Goal: Task Accomplishment & Management: Manage account settings

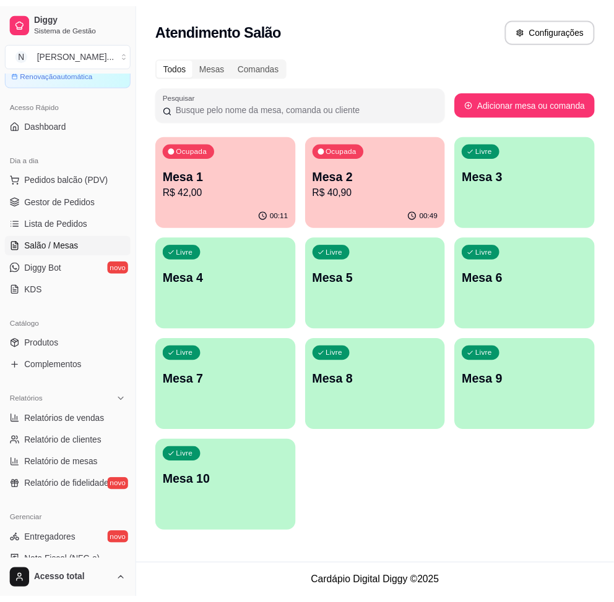
scroll to position [287, 0]
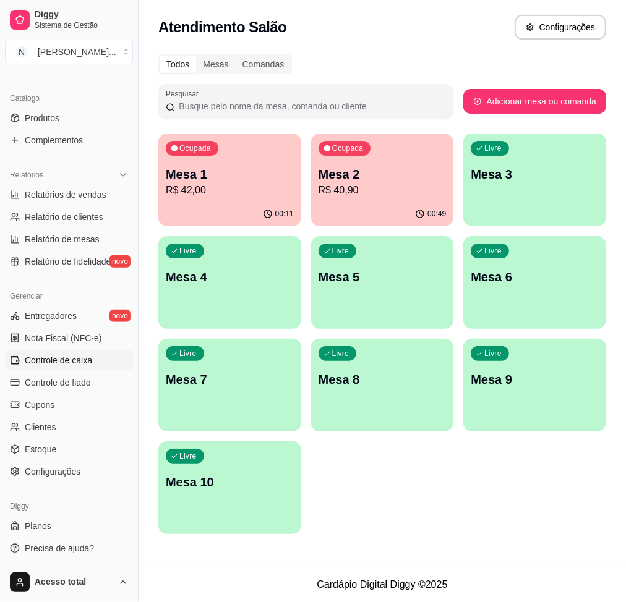
click at [72, 357] on span "Controle de caixa" at bounding box center [58, 360] width 67 height 12
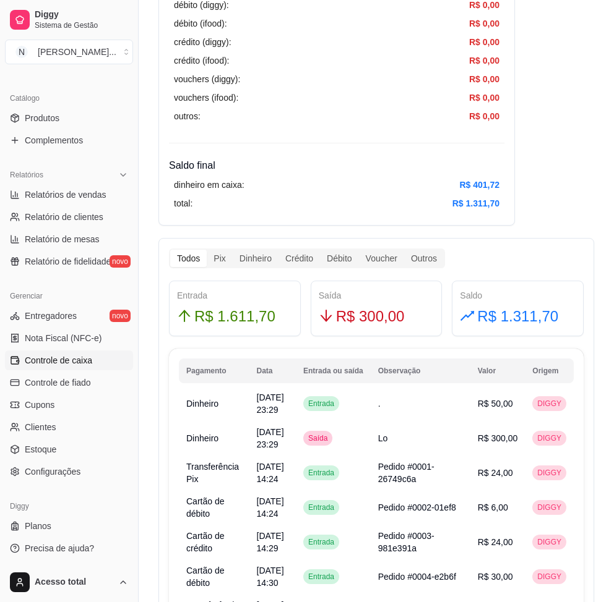
scroll to position [330, 0]
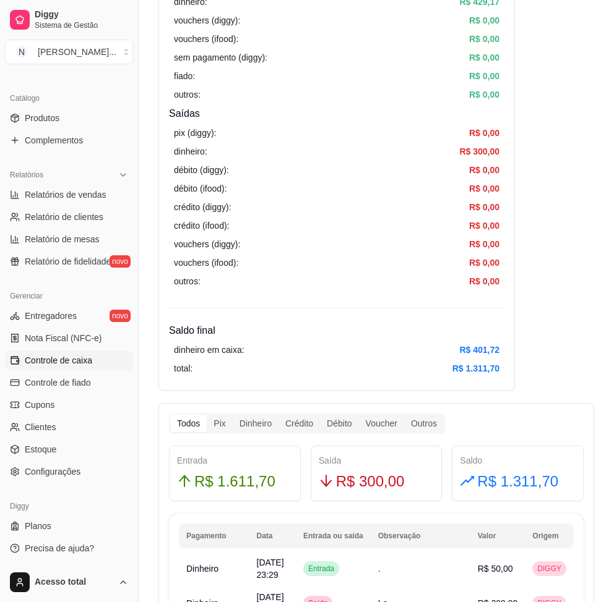
click at [404, 286] on div "outros: R$ 0,00" at bounding box center [336, 282] width 325 height 14
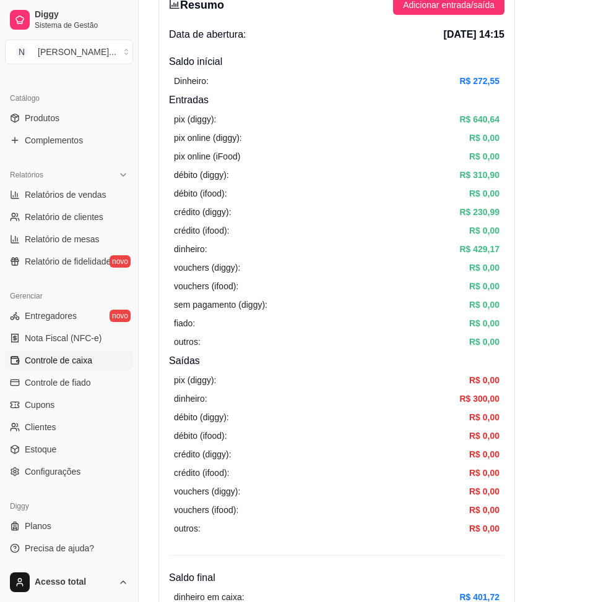
scroll to position [0, 0]
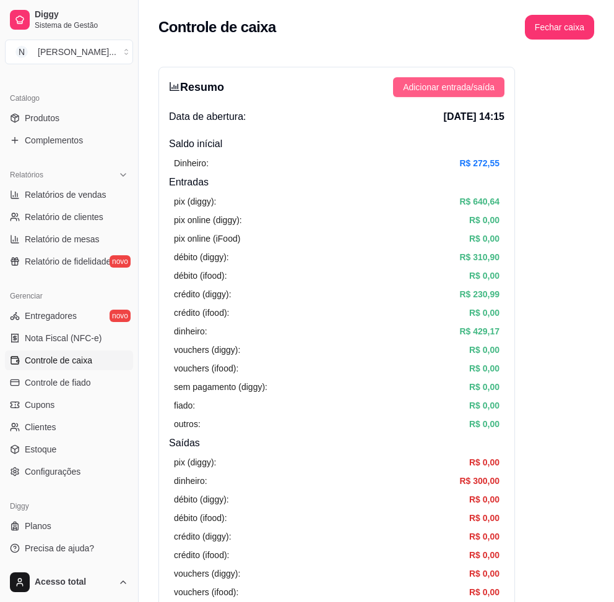
click at [460, 85] on span "Adicionar entrada/saída" at bounding box center [449, 87] width 92 height 14
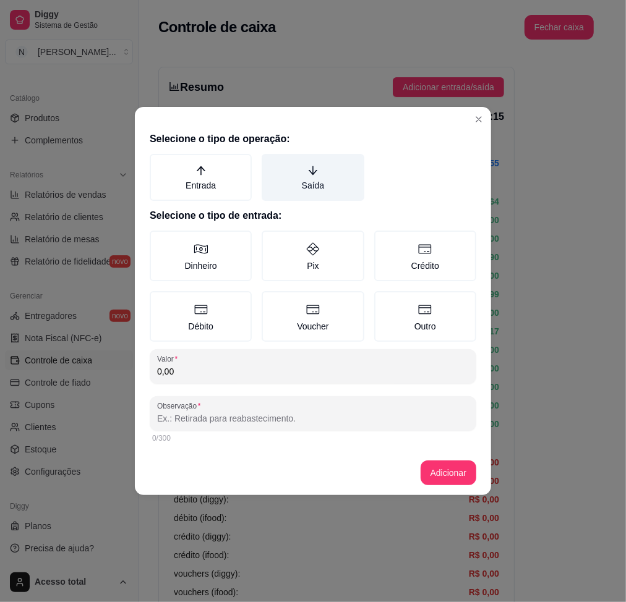
click at [297, 178] on label "Saída" at bounding box center [313, 177] width 102 height 47
click at [271, 163] on button "Saída" at bounding box center [266, 158] width 10 height 10
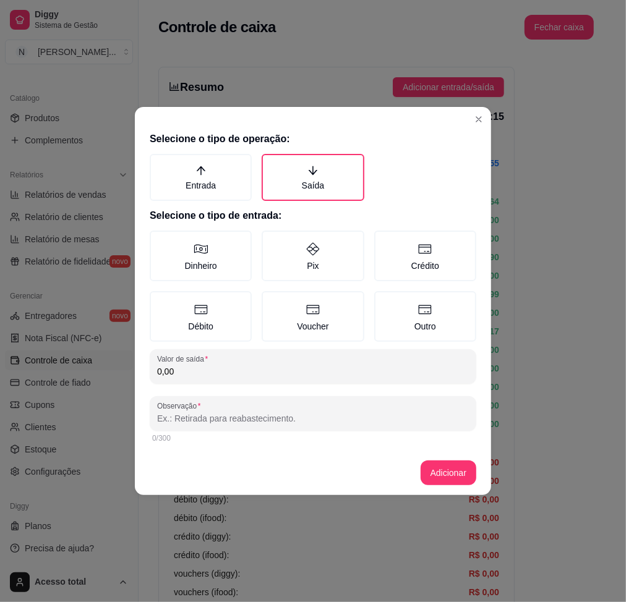
drag, startPoint x: 223, startPoint y: 271, endPoint x: 229, endPoint y: 285, distance: 15.2
click at [221, 271] on label "Dinheiro" at bounding box center [201, 256] width 102 height 51
click at [159, 240] on button "Dinheiro" at bounding box center [154, 235] width 10 height 10
click at [262, 376] on div "0,00" at bounding box center [313, 366] width 312 height 25
click at [248, 361] on div "15,90" at bounding box center [313, 366] width 312 height 25
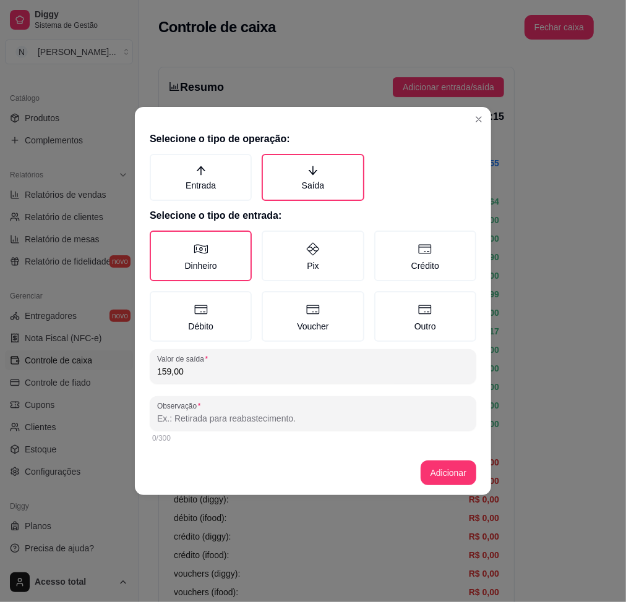
type input "159,00"
click at [231, 413] on input "Observação" at bounding box center [313, 419] width 312 height 12
type input "[PERSON_NAME]"
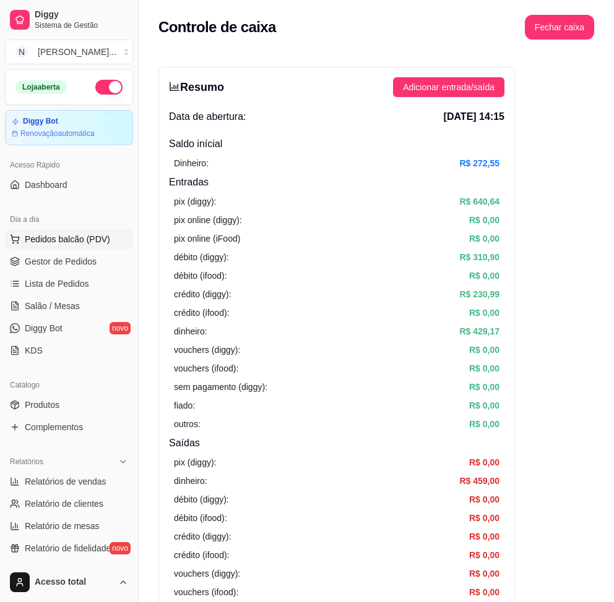
click at [54, 252] on link "Gestor de Pedidos" at bounding box center [69, 262] width 128 height 20
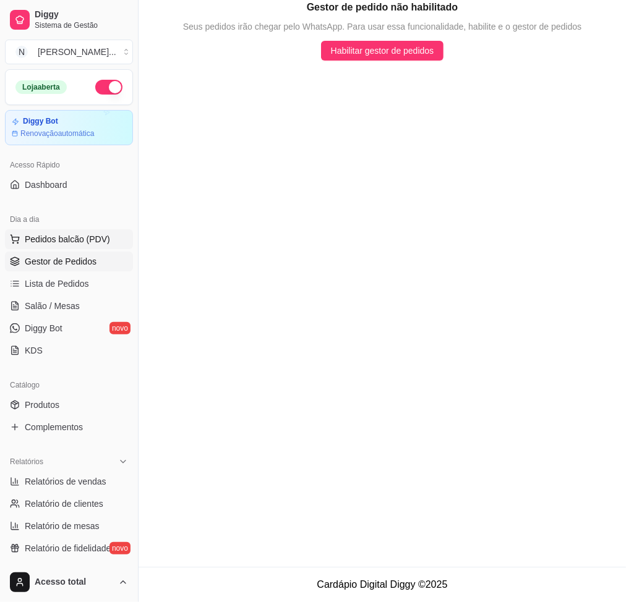
click at [59, 231] on button "Pedidos balcão (PDV)" at bounding box center [69, 239] width 128 height 20
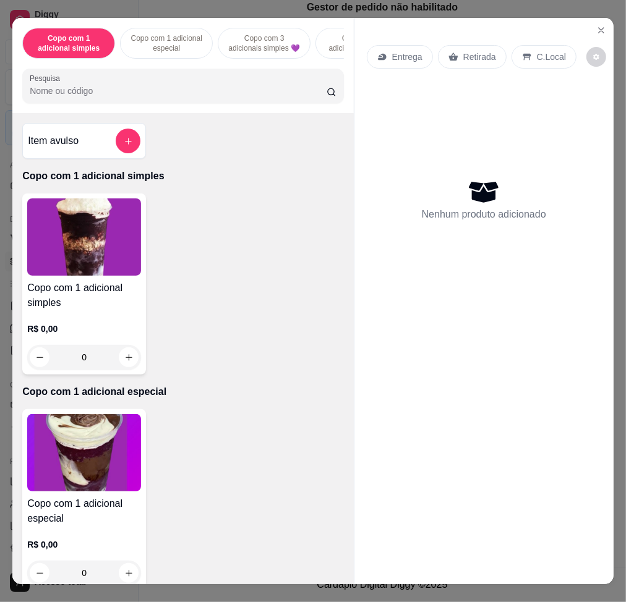
click at [154, 75] on div "Pesquisa" at bounding box center [183, 86] width 322 height 35
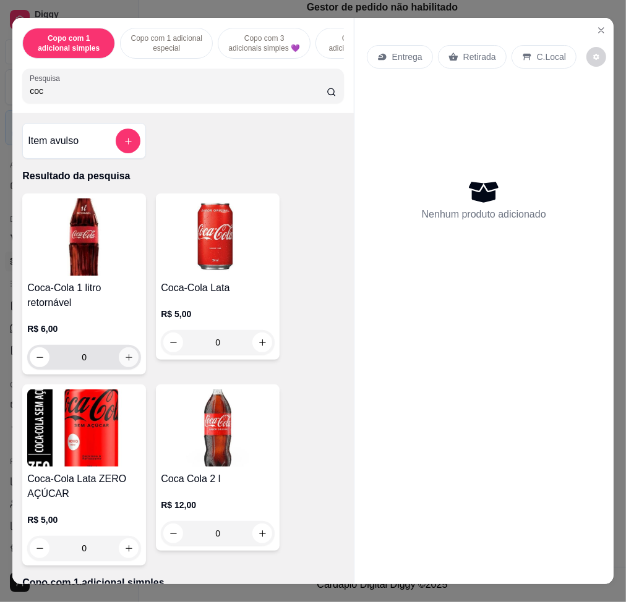
type input "coc"
click at [127, 367] on button "increase-product-quantity" at bounding box center [129, 358] width 20 height 20
type input "1"
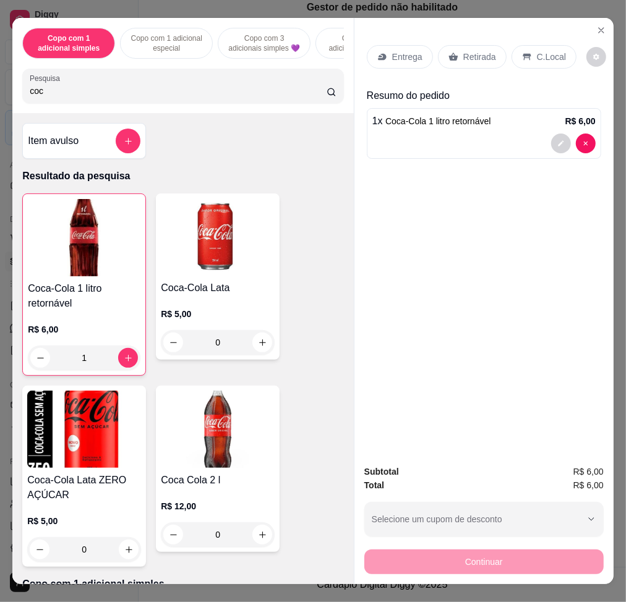
click at [558, 45] on div "C.Local" at bounding box center [543, 57] width 65 height 24
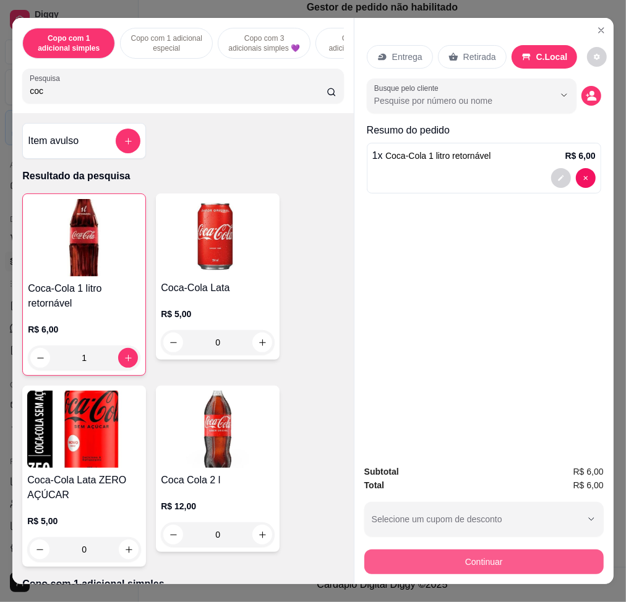
click at [486, 550] on button "Continuar" at bounding box center [483, 562] width 239 height 25
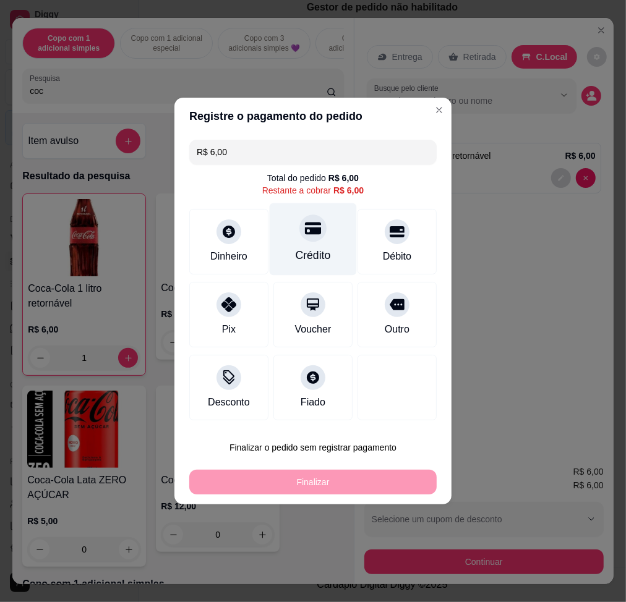
click at [322, 244] on div "Crédito" at bounding box center [313, 239] width 87 height 72
type input "R$ 0,00"
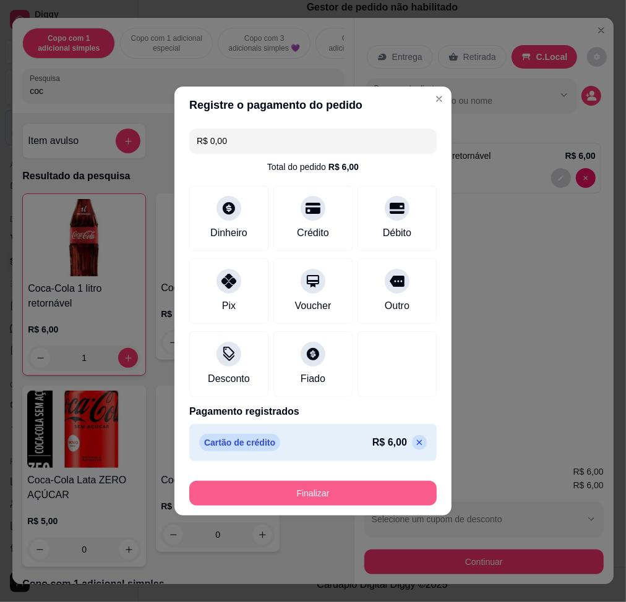
click at [345, 488] on button "Finalizar" at bounding box center [312, 493] width 247 height 25
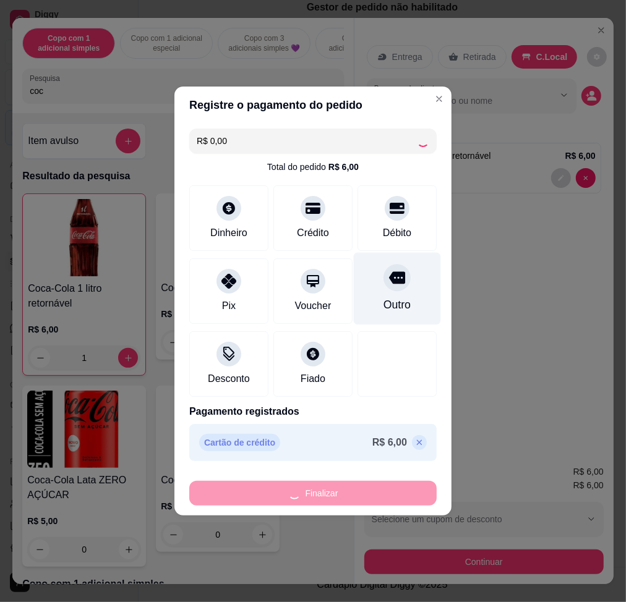
type input "0"
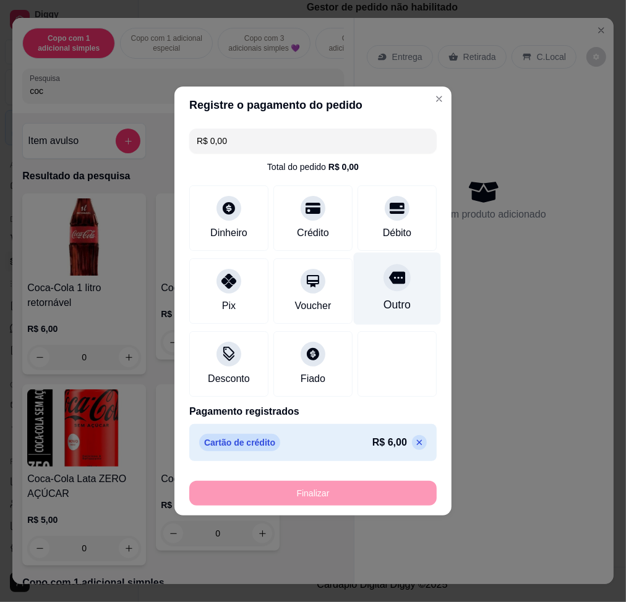
type input "-R$ 6,00"
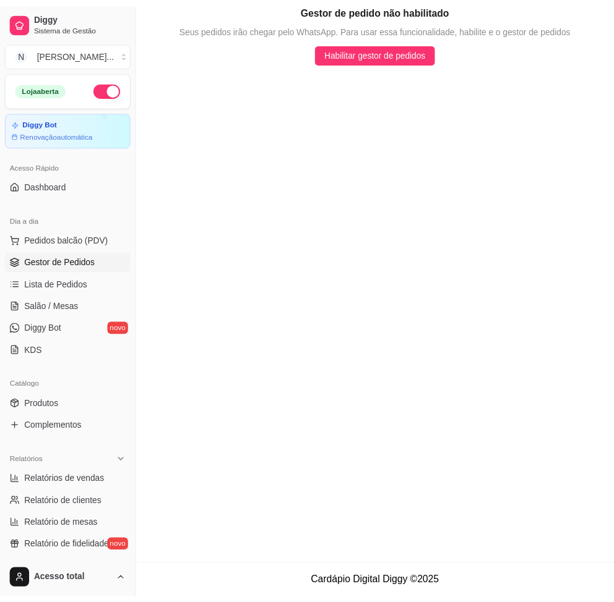
scroll to position [287, 0]
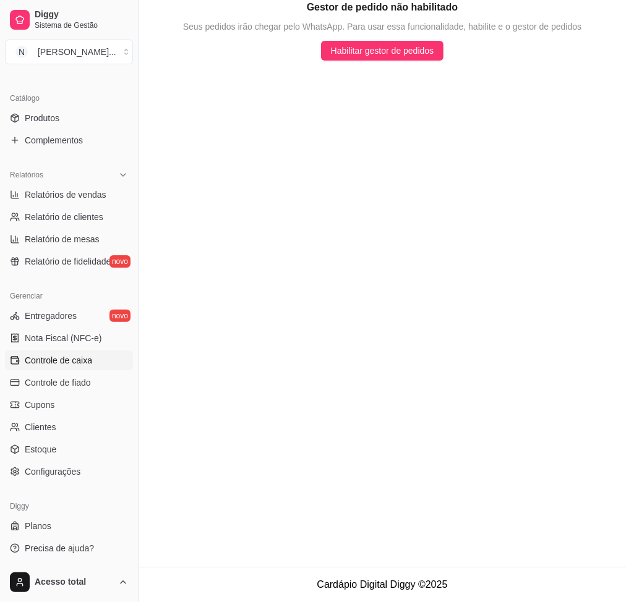
click at [73, 362] on span "Controle de caixa" at bounding box center [58, 360] width 67 height 12
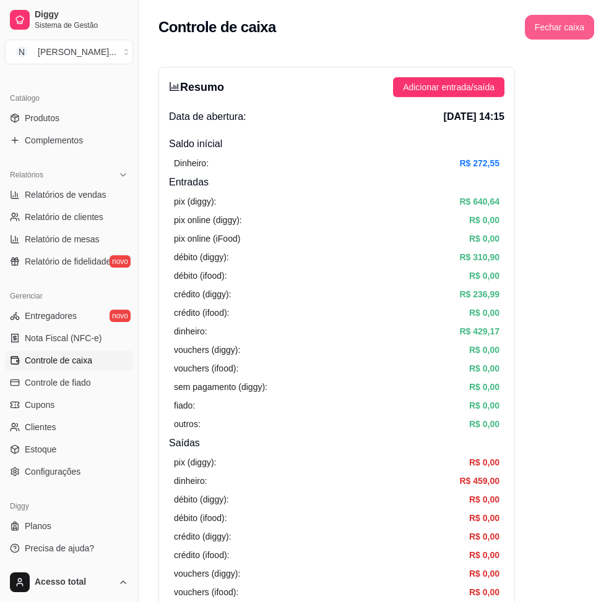
click at [558, 31] on button "Fechar caixa" at bounding box center [558, 27] width 69 height 25
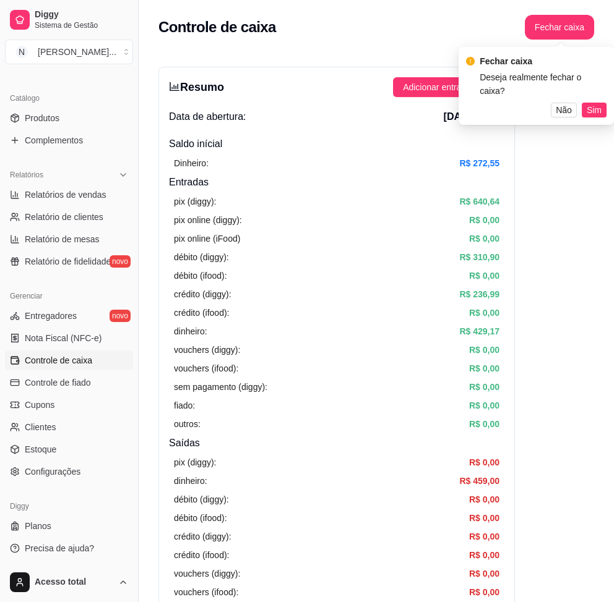
click at [487, 282] on article "R$ 0,00" at bounding box center [484, 276] width 30 height 14
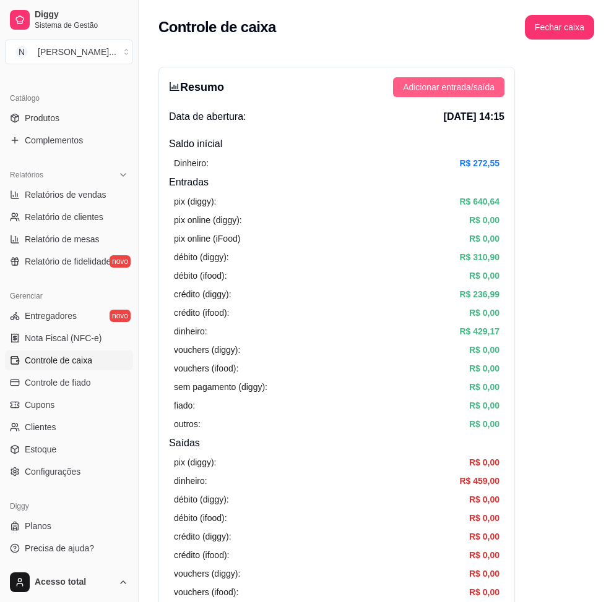
drag, startPoint x: 489, startPoint y: 61, endPoint x: 483, endPoint y: 96, distance: 35.7
click at [483, 101] on div "Resumo Adicionar entrada/saída Data de abertura: [DATE] 14:15 Saldo inícial Din…" at bounding box center [336, 394] width 356 height 654
click at [484, 93] on span "Adicionar entrada/saída" at bounding box center [449, 87] width 92 height 14
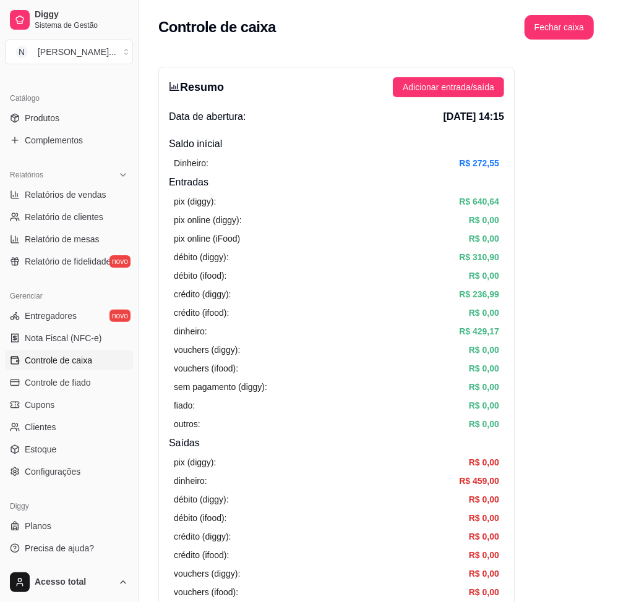
click at [324, 188] on label "Saída" at bounding box center [313, 177] width 102 height 47
click at [271, 163] on button "Saída" at bounding box center [266, 158] width 10 height 10
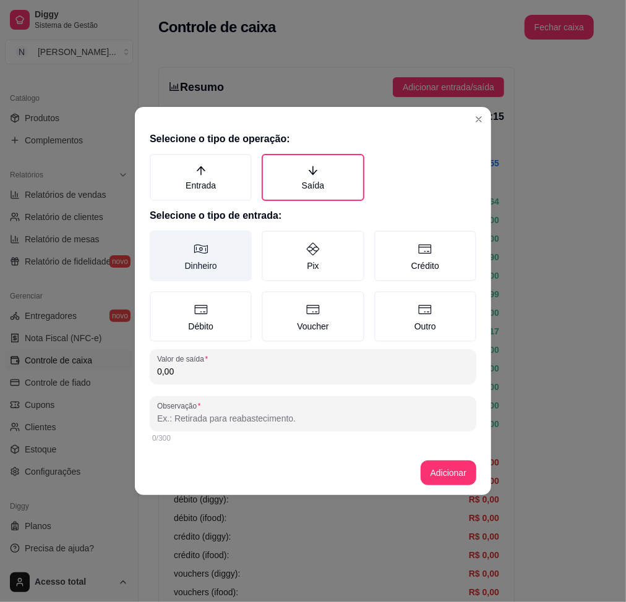
click at [208, 258] on label "Dinheiro" at bounding box center [201, 256] width 102 height 51
click at [159, 240] on button "Dinheiro" at bounding box center [154, 235] width 10 height 10
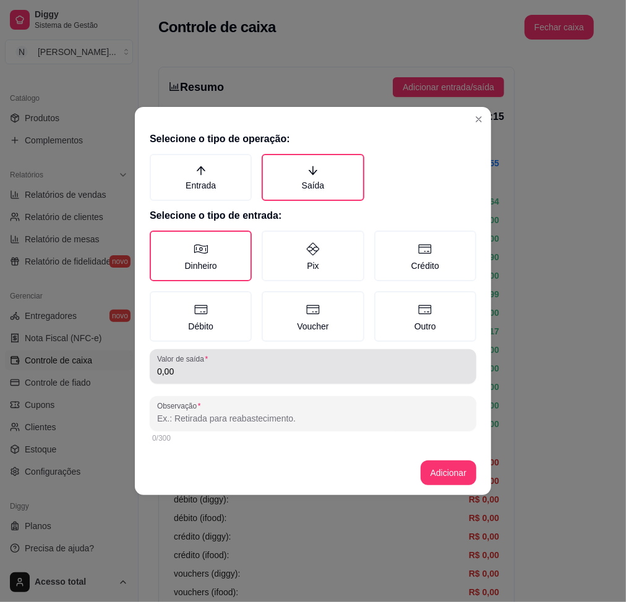
click at [236, 356] on div "0,00" at bounding box center [313, 366] width 312 height 25
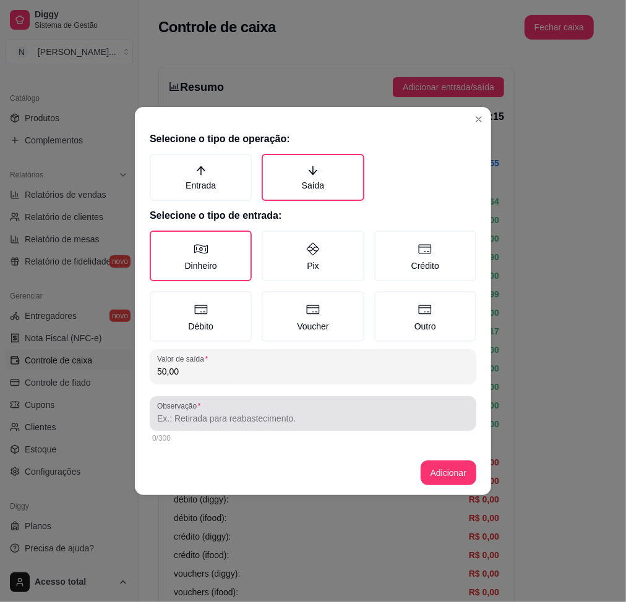
type input "50,00"
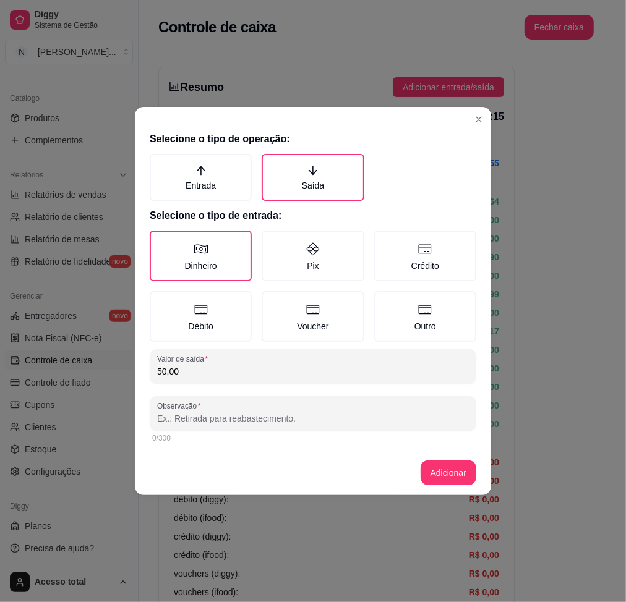
click at [281, 413] on input "Observação" at bounding box center [313, 419] width 312 height 12
type input "S"
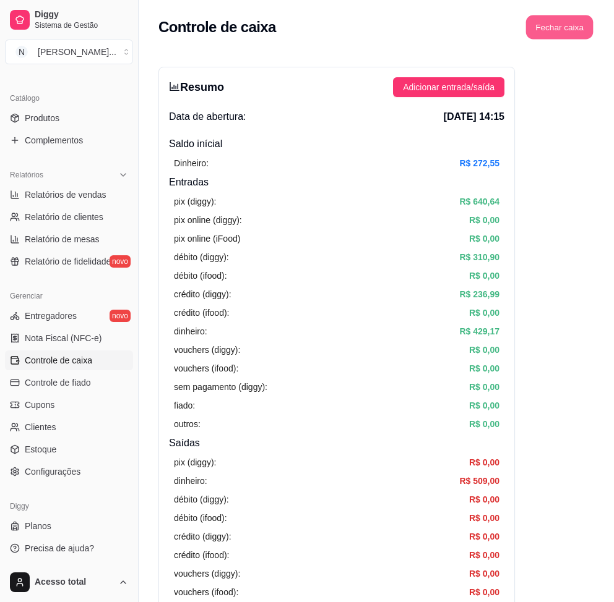
click at [552, 20] on button "Fechar caixa" at bounding box center [559, 27] width 67 height 24
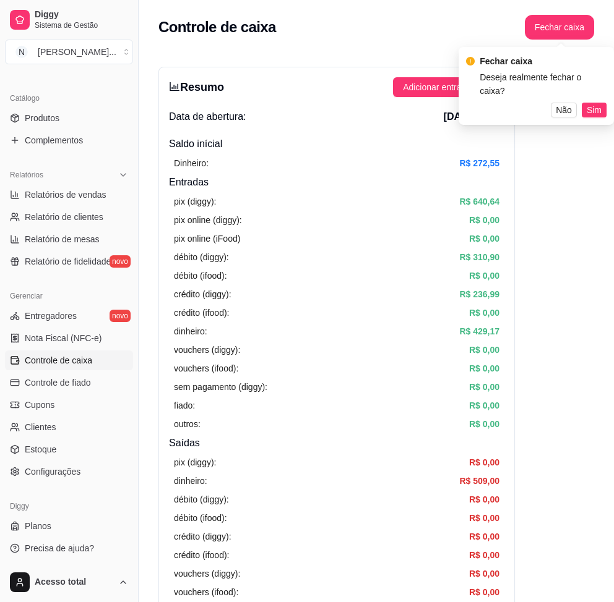
click at [588, 85] on div "Fechar caixa Deseja realmente fechar o caixa? Não Sim" at bounding box center [536, 85] width 140 height 63
click at [589, 103] on span "Sim" at bounding box center [593, 110] width 15 height 14
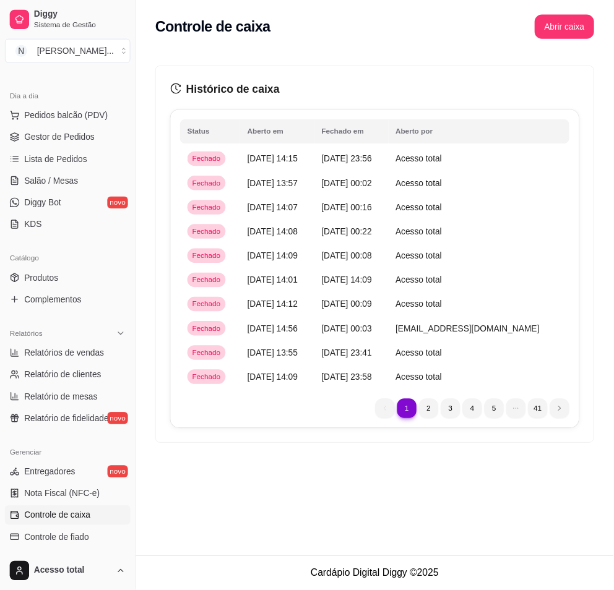
scroll to position [40, 0]
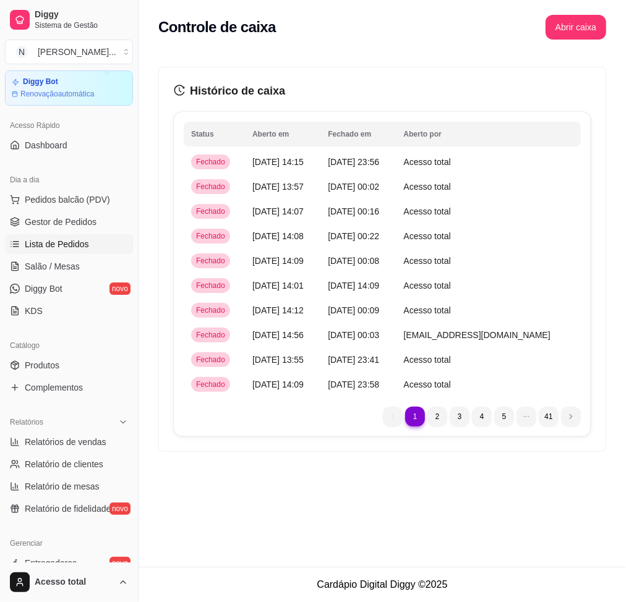
click at [75, 244] on span "Lista de Pedidos" at bounding box center [57, 244] width 64 height 12
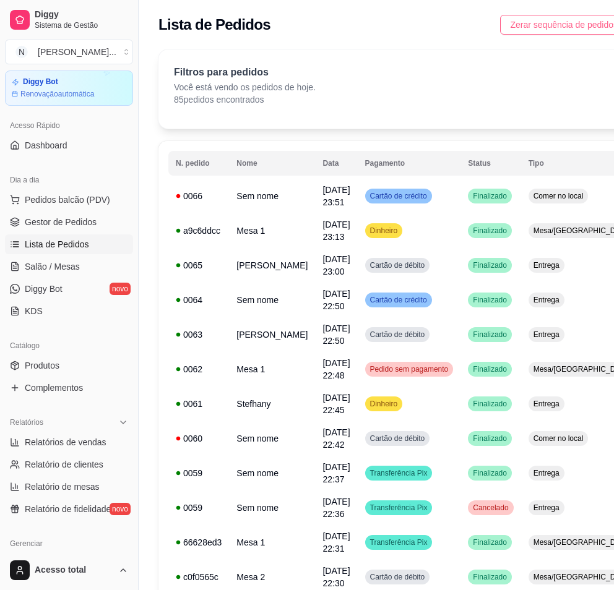
click at [521, 20] on span "Zerar sequência de pedidos" at bounding box center [564, 25] width 108 height 14
